Goal: Task Accomplishment & Management: Manage account settings

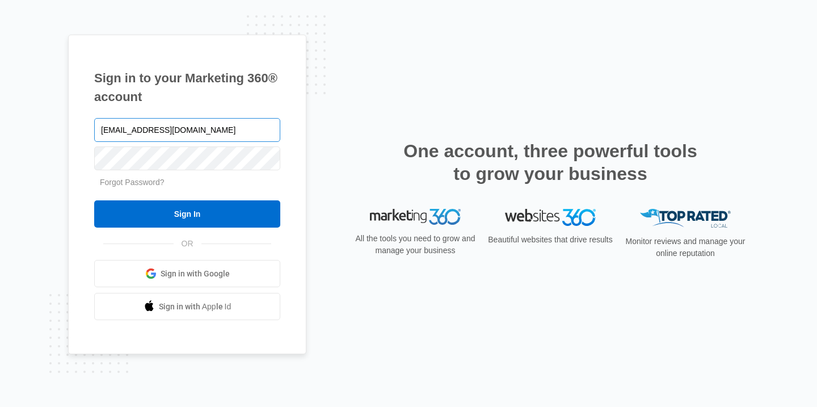
drag, startPoint x: 224, startPoint y: 127, endPoint x: 128, endPoint y: 128, distance: 95.9
click at [128, 128] on input "[EMAIL_ADDRESS][DOMAIN_NAME]" at bounding box center [187, 130] width 186 height 24
type input "i"
type input "[EMAIL_ADDRESS][DOMAIN_NAME]"
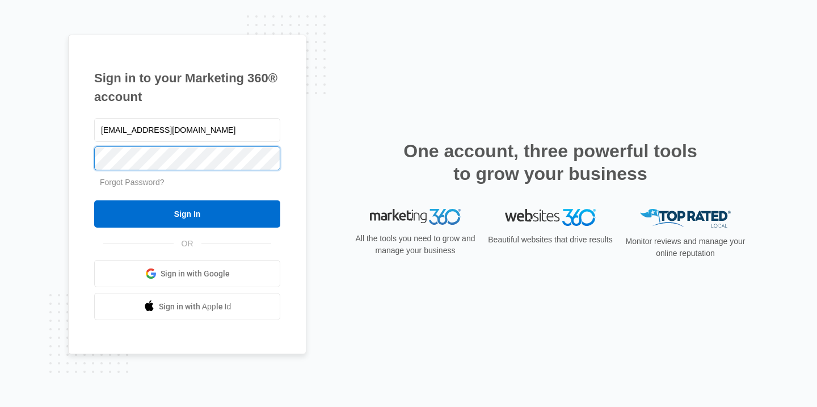
click at [187, 214] on input "Sign In" at bounding box center [187, 213] width 186 height 27
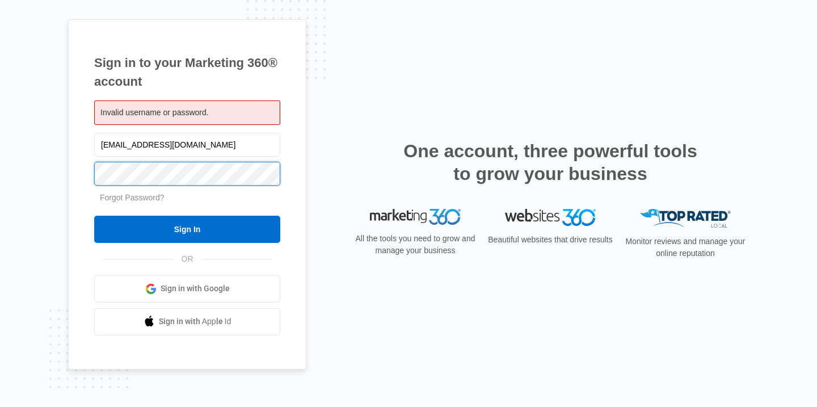
click at [187, 229] on input "Sign In" at bounding box center [187, 229] width 186 height 27
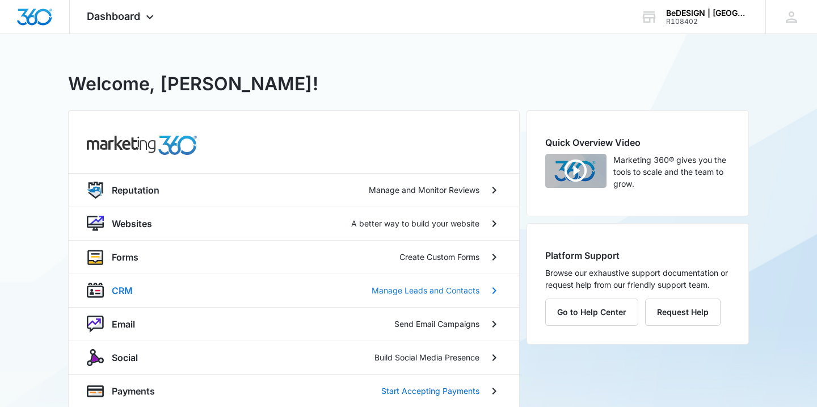
click at [150, 290] on div "CRM Manage Leads and Contacts" at bounding box center [296, 291] width 368 height 14
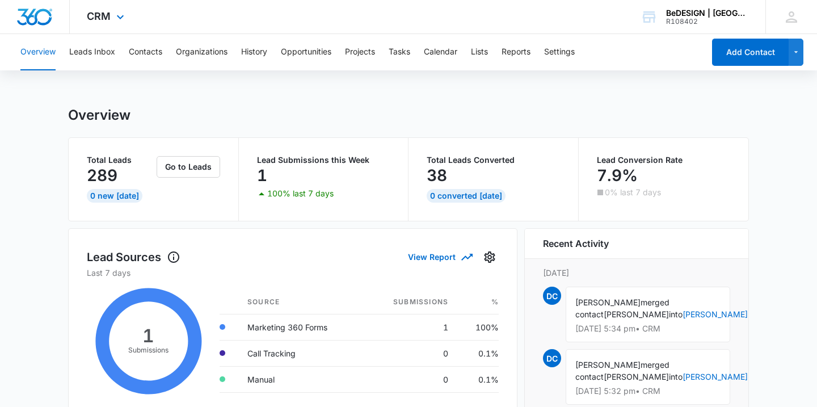
click at [95, 25] on div "CRM Apps Reputation Websites Forms CRM Email Social Payments Content Ads Intell…" at bounding box center [107, 16] width 74 height 33
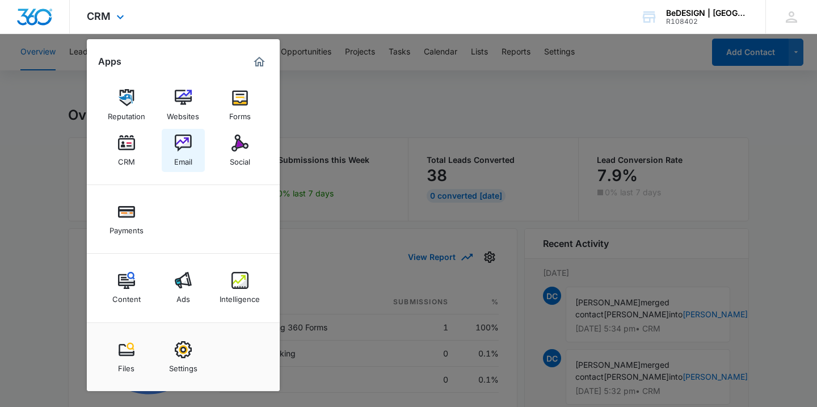
click at [179, 167] on link "Email" at bounding box center [183, 150] width 43 height 43
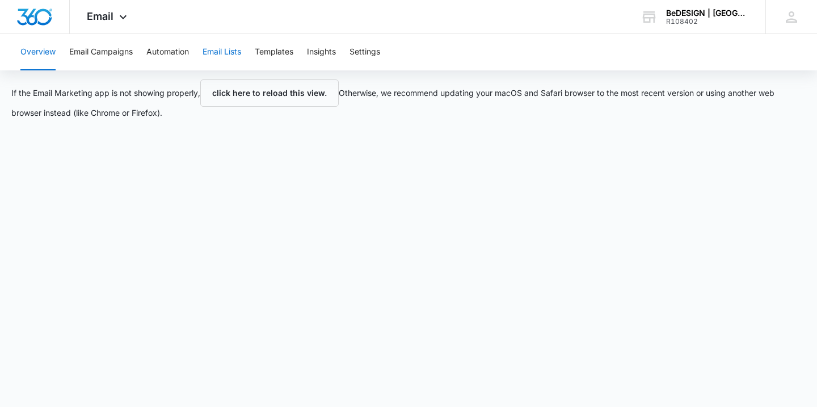
click at [226, 45] on button "Email Lists" at bounding box center [222, 52] width 39 height 36
